Goal: Task Accomplishment & Management: Manage account settings

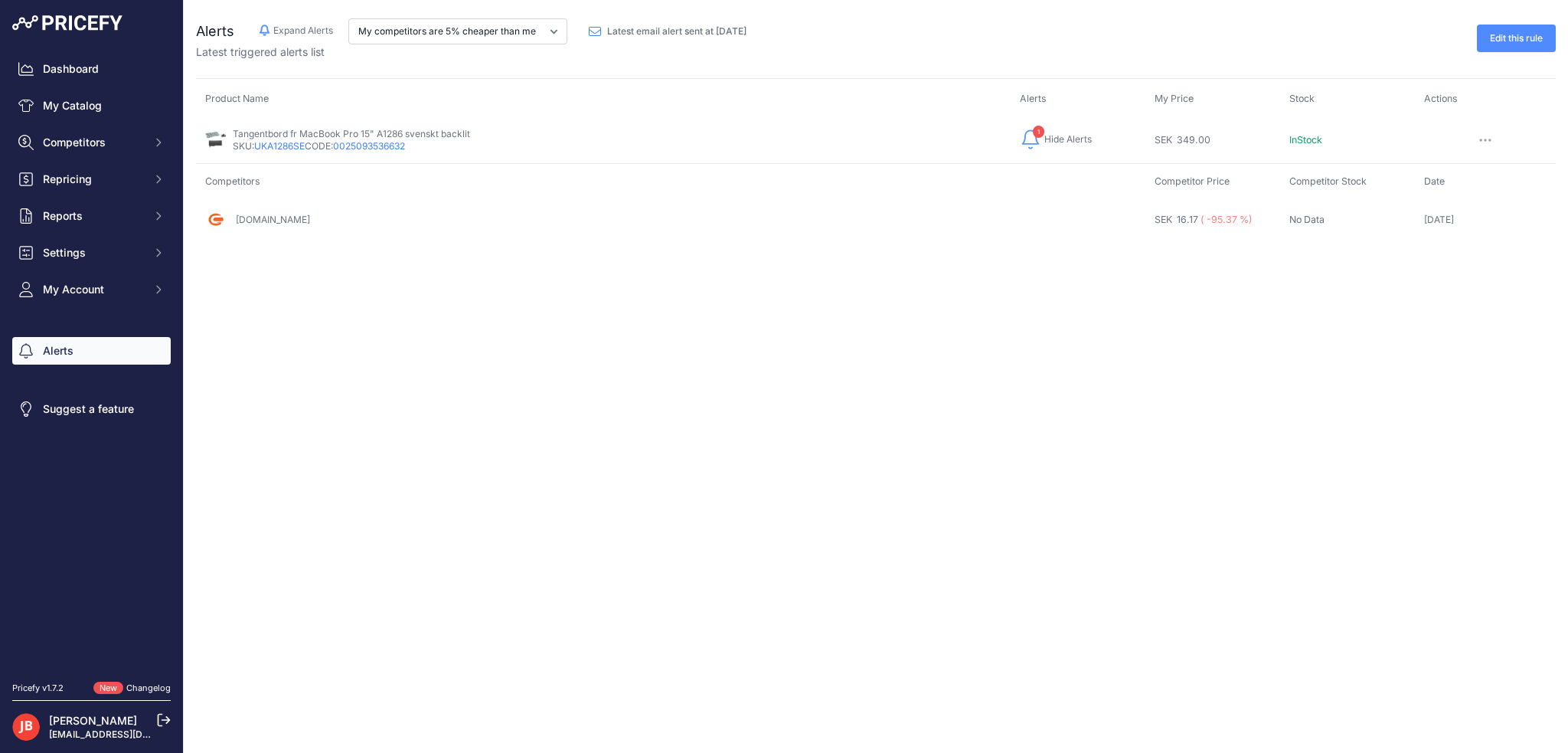
click at [277, 146] on link "UKA1286SE" at bounding box center [279, 146] width 51 height 12
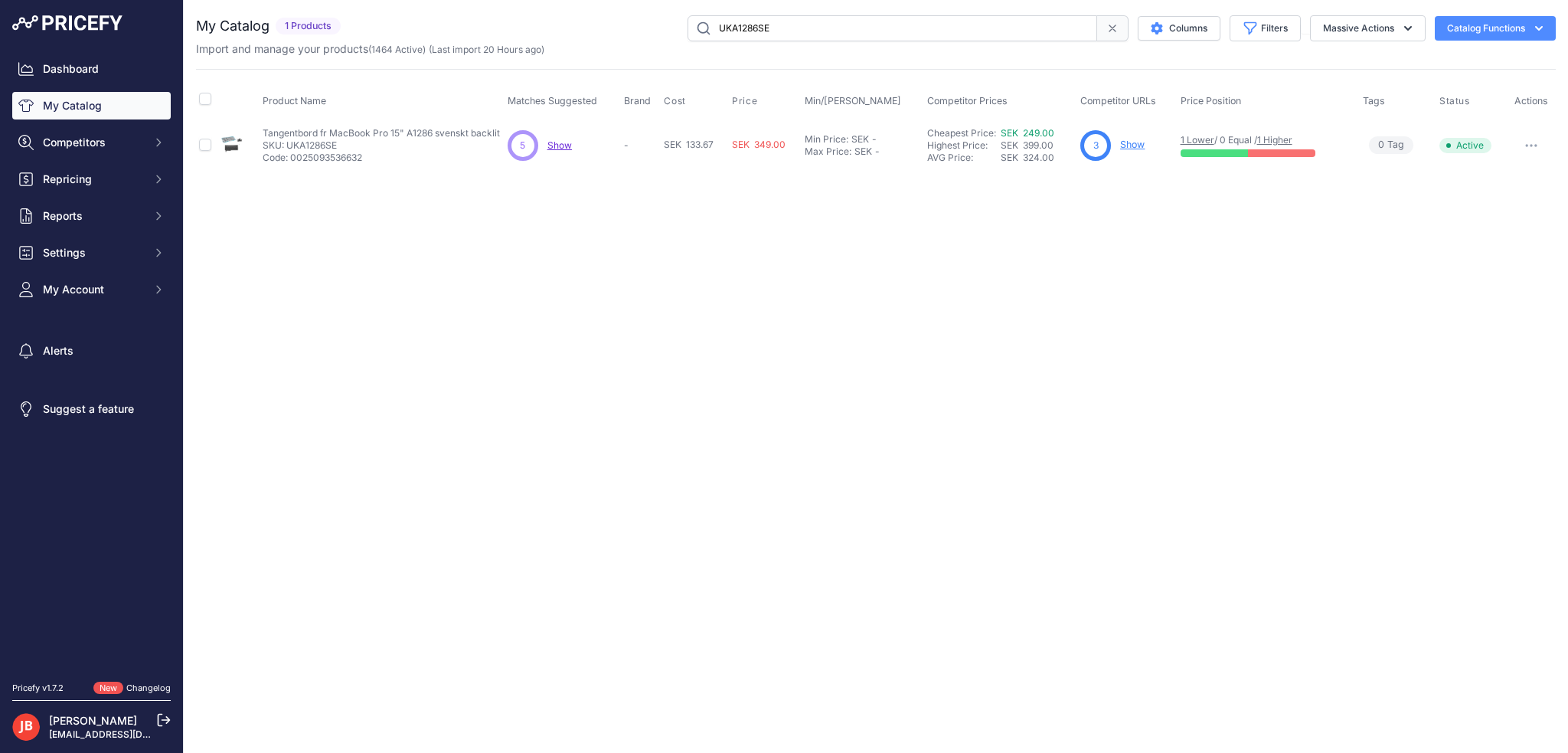
click at [1135, 145] on link "Show" at bounding box center [1132, 144] width 25 height 12
